Goal: Navigation & Orientation: Find specific page/section

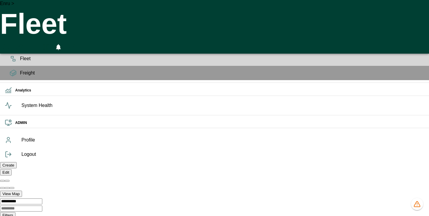
scroll to position [0, 424134]
click at [37, 43] on icon "HomeTime Editor" at bounding box center [32, 47] width 9 height 8
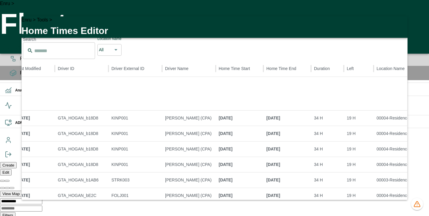
scroll to position [87, 0]
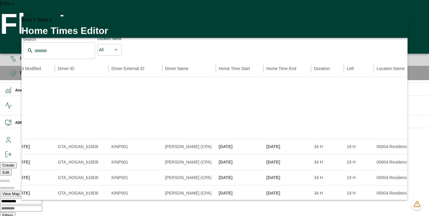
click at [398, 27] on icon "button" at bounding box center [399, 24] width 4 height 4
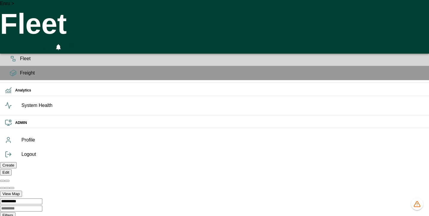
scroll to position [0, 424134]
click at [37, 43] on icon "HomeTime Editor" at bounding box center [32, 47] width 9 height 8
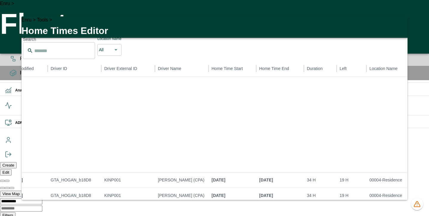
scroll to position [136, 90]
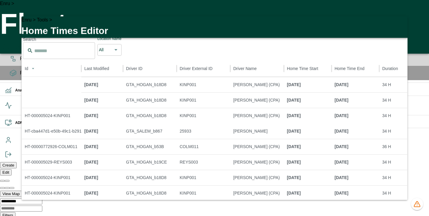
click at [399, 28] on icon "button" at bounding box center [399, 24] width 7 height 7
